Goal: Information Seeking & Learning: Understand process/instructions

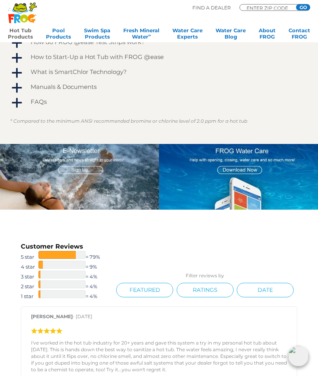
scroll to position [595, 0]
click at [21, 71] on span "a" at bounding box center [17, 73] width 12 height 12
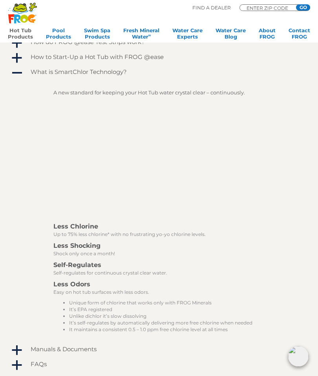
click at [285, 189] on div "A new standard for keeping your Hot Tub water crystal clear – continuously." at bounding box center [170, 155] width 235 height 134
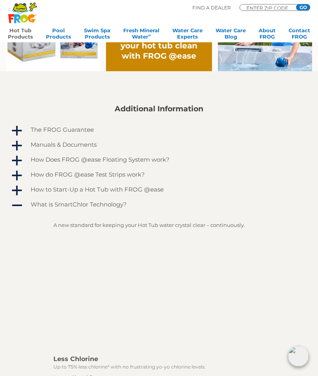
scroll to position [435, 0]
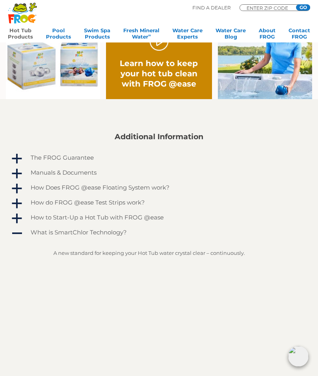
click at [16, 173] on span "a" at bounding box center [17, 174] width 12 height 12
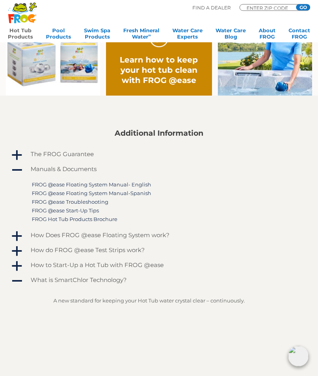
scroll to position [438, 0]
click at [117, 185] on link "FROG @ease Floating System Manual- English" at bounding box center [91, 184] width 119 height 6
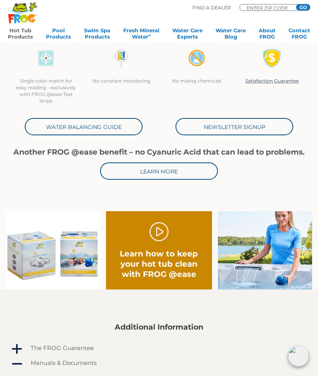
scroll to position [231, 0]
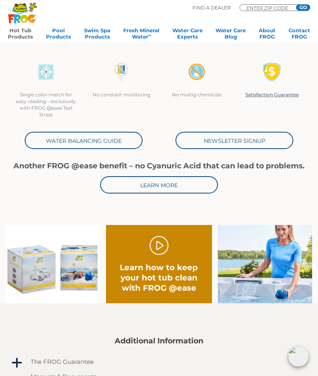
click at [260, 7] on input "ENTER ZIP CODE" at bounding box center [269, 8] width 47 height 4
type input "63005"
click at [307, 9] on input "GO" at bounding box center [303, 7] width 14 height 6
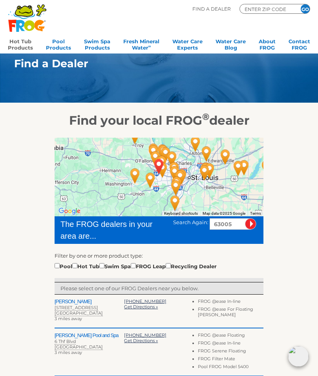
click at [25, 44] on link "Hot Tub Products" at bounding box center [20, 44] width 25 height 16
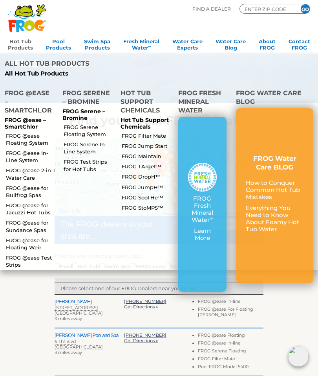
click at [32, 132] on link "FROG @ease Floating System" at bounding box center [31, 139] width 50 height 14
